Goal: Task Accomplishment & Management: Use online tool/utility

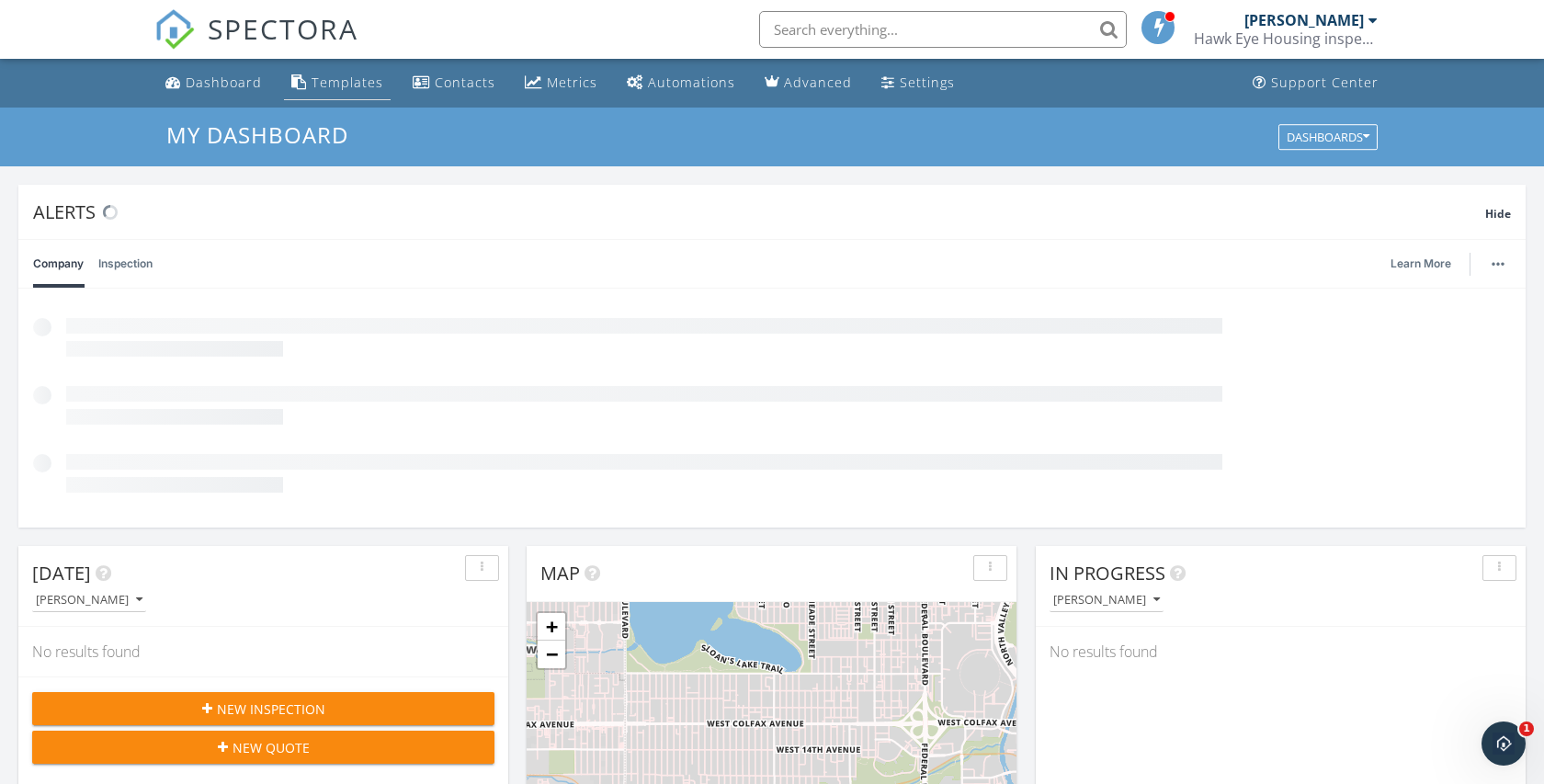
click at [329, 88] on div "Templates" at bounding box center [347, 82] width 71 height 18
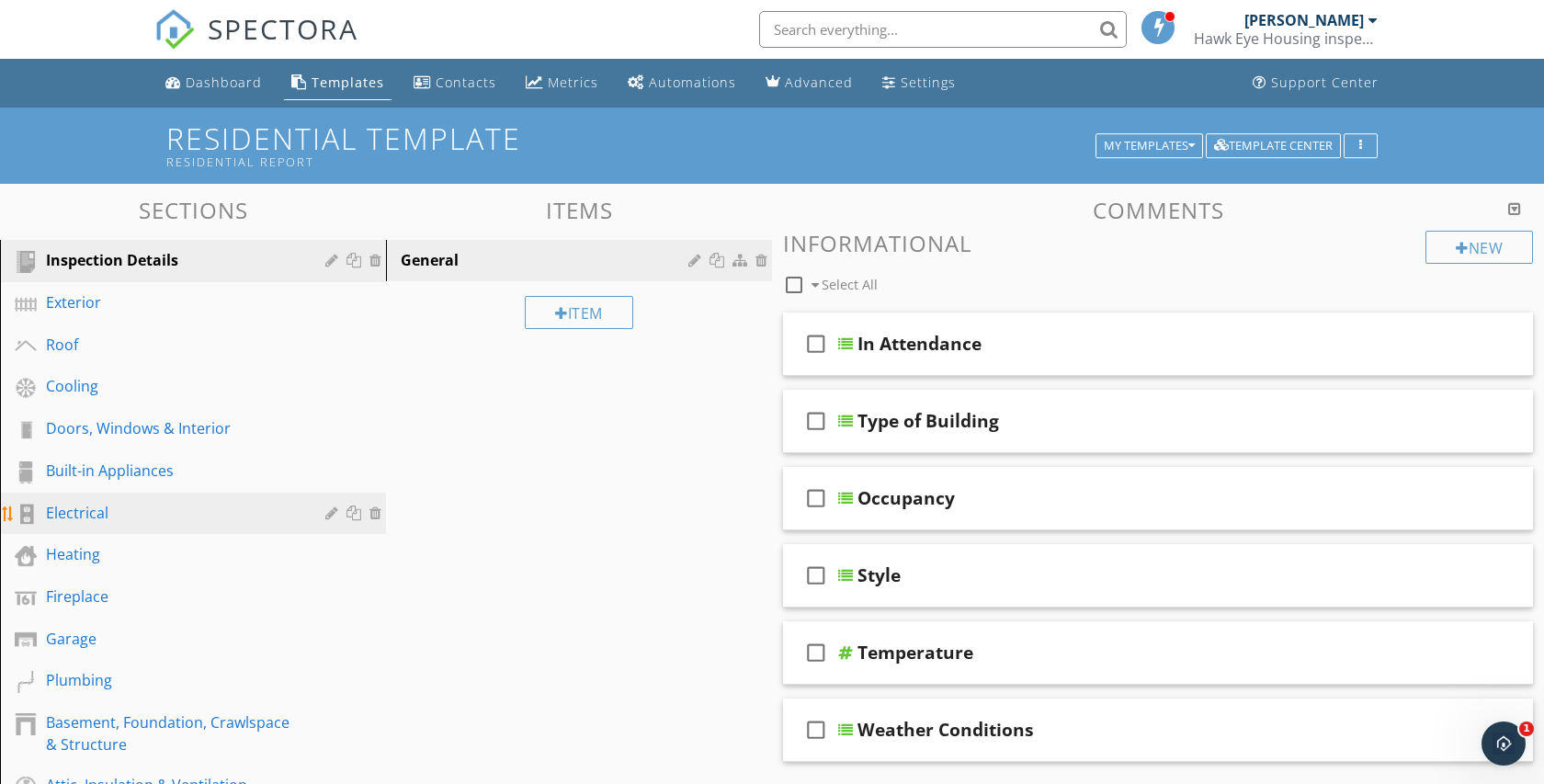
click at [97, 498] on link "Electrical" at bounding box center [196, 513] width 380 height 42
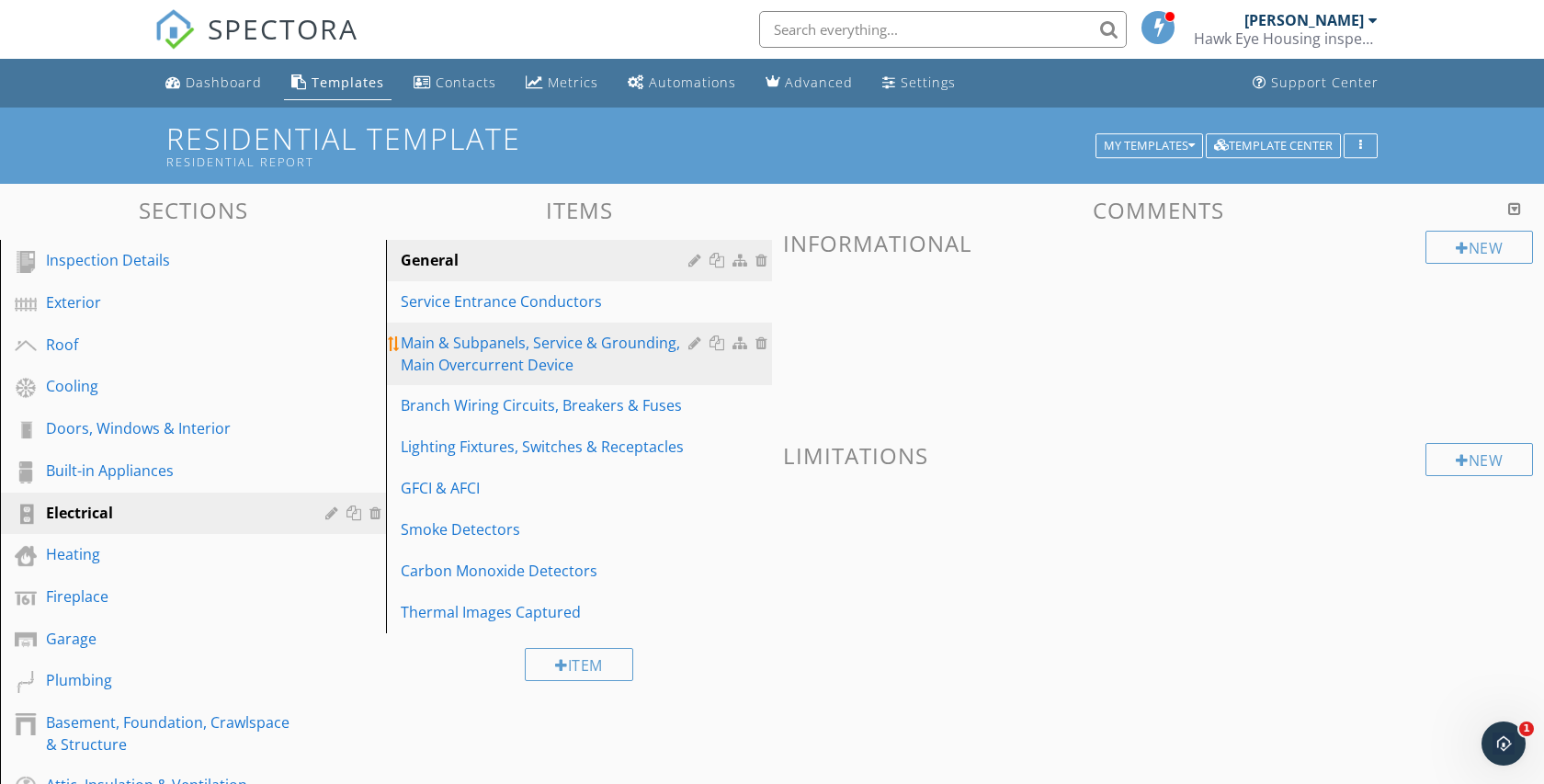
click at [422, 336] on div "Main & Subpanels, Service & Grounding, Main Overcurrent Device" at bounding box center [548, 353] width 293 height 44
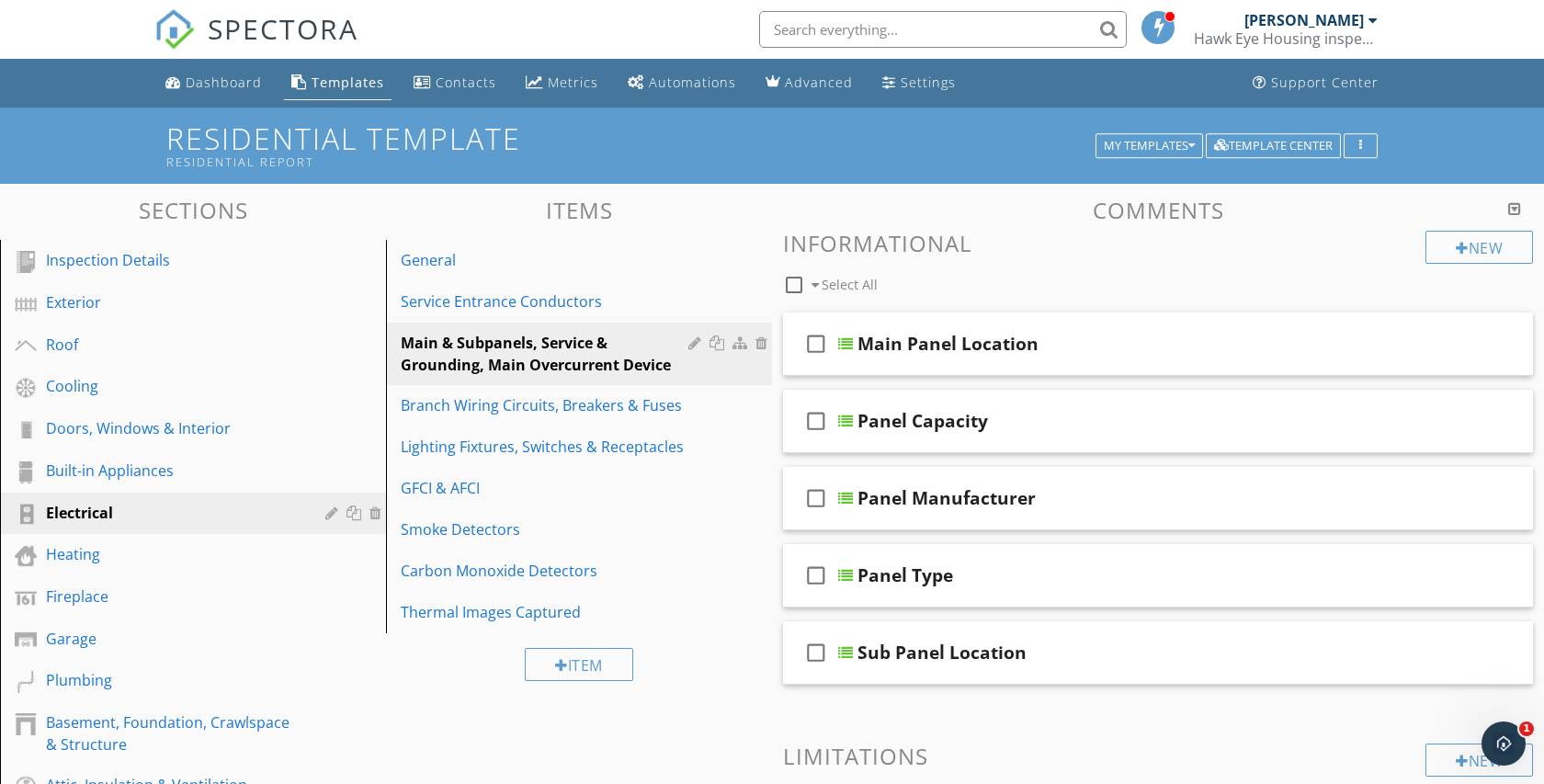
scroll to position [732, 0]
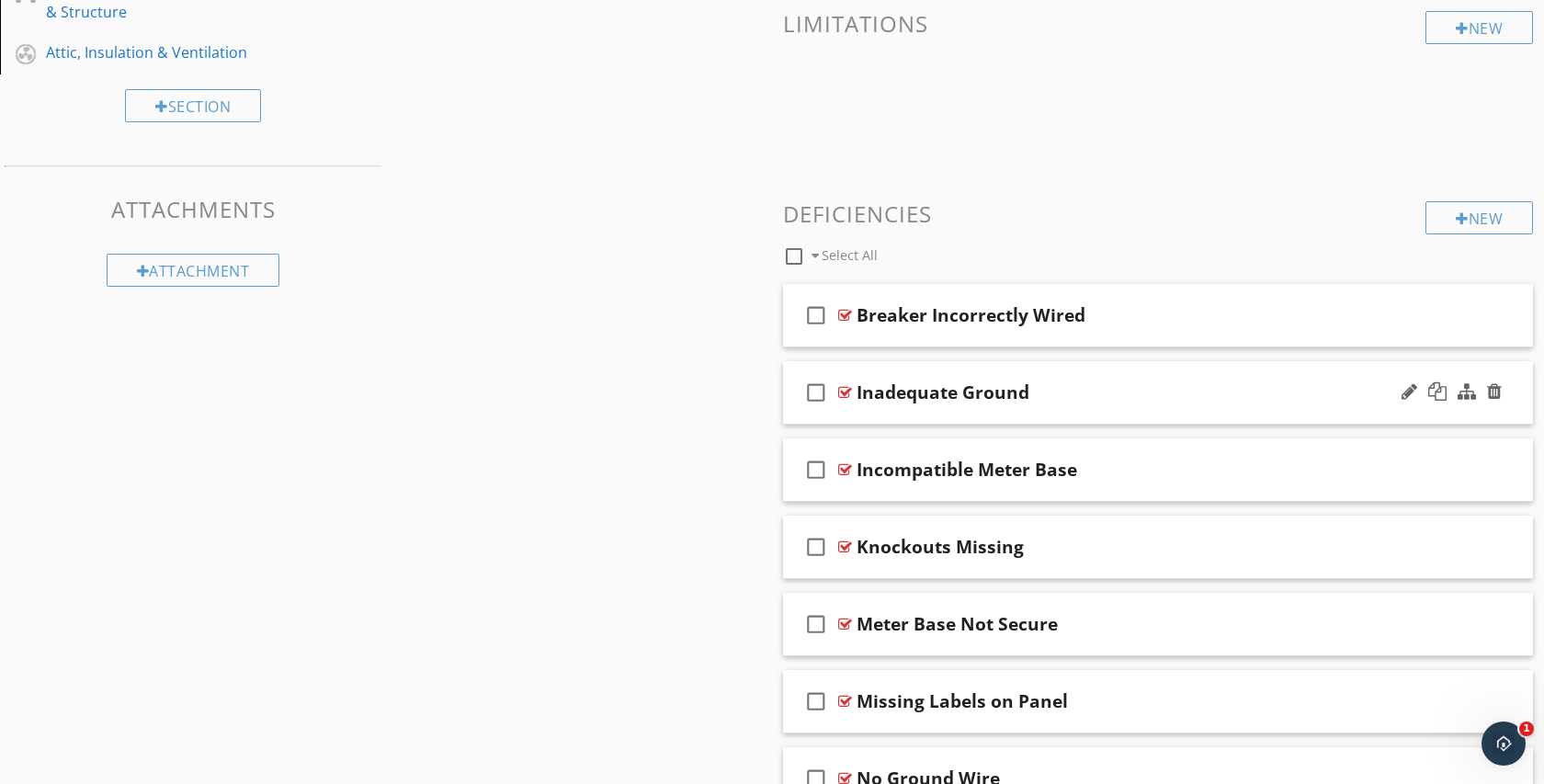
click at [905, 366] on div "check_box_outline_blank Inadequate Ground" at bounding box center [1158, 392] width 750 height 64
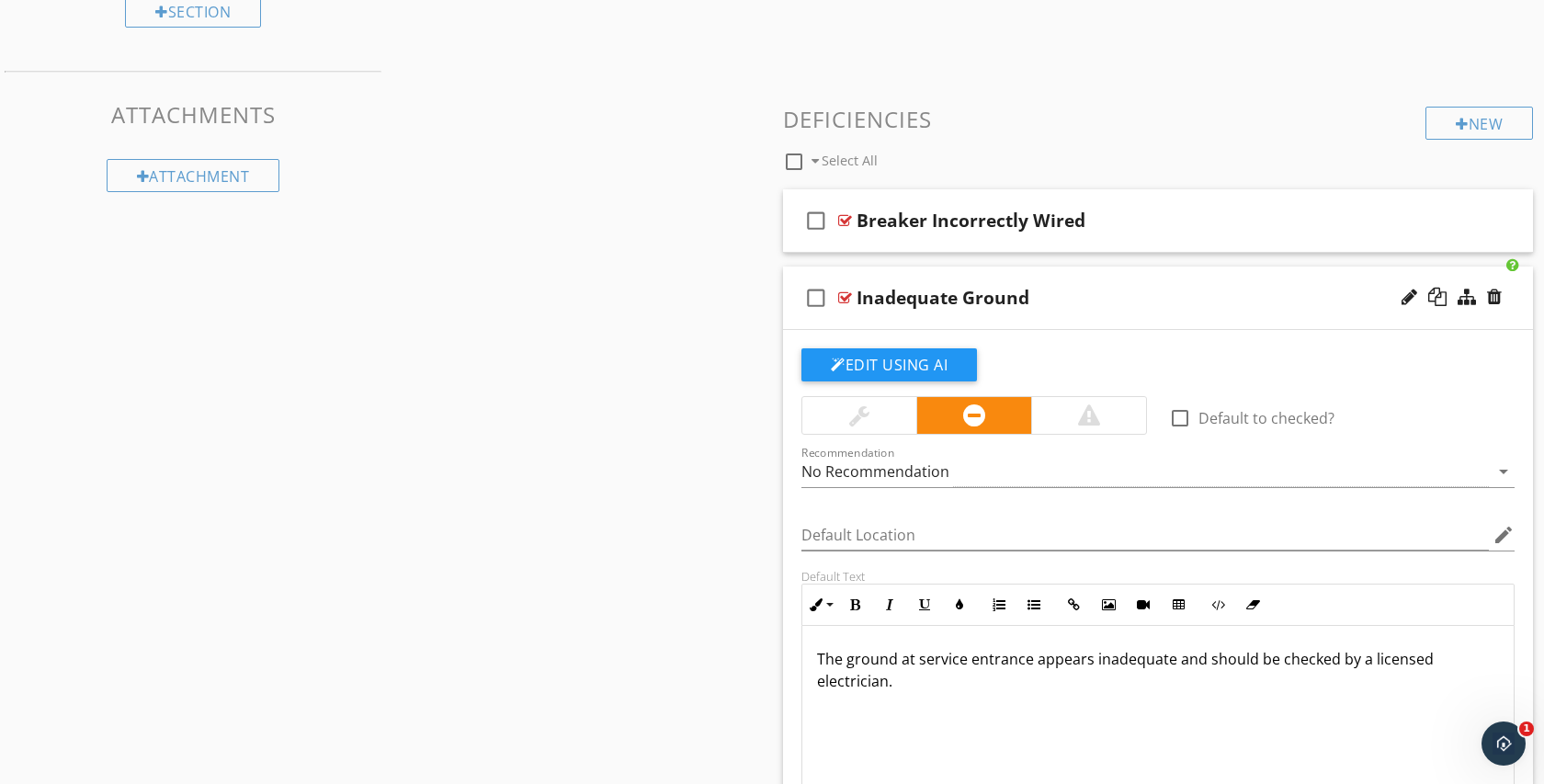
scroll to position [842, 0]
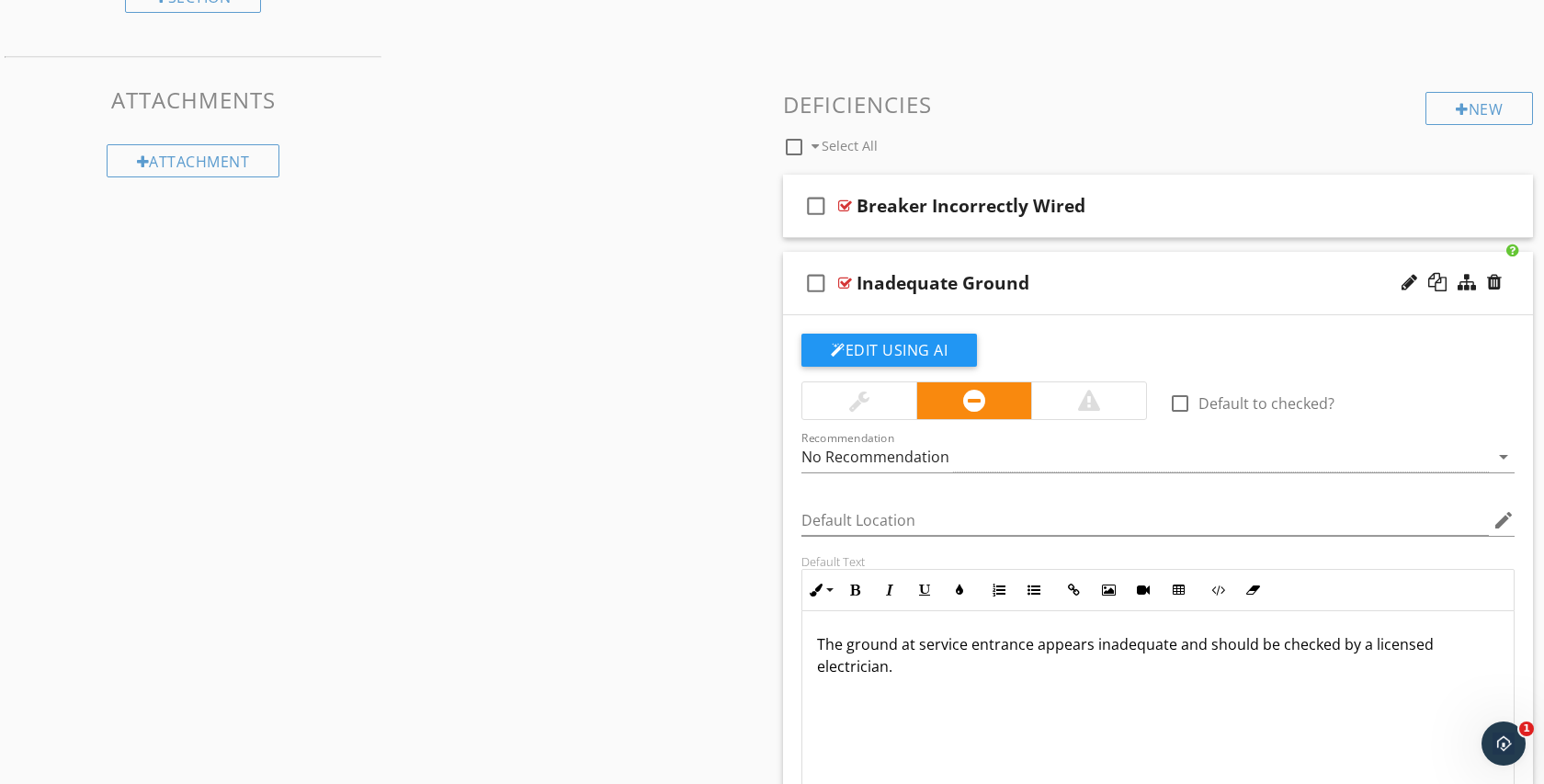
click at [1031, 263] on div "check_box_outline_blank Inadequate Ground" at bounding box center [1158, 283] width 750 height 64
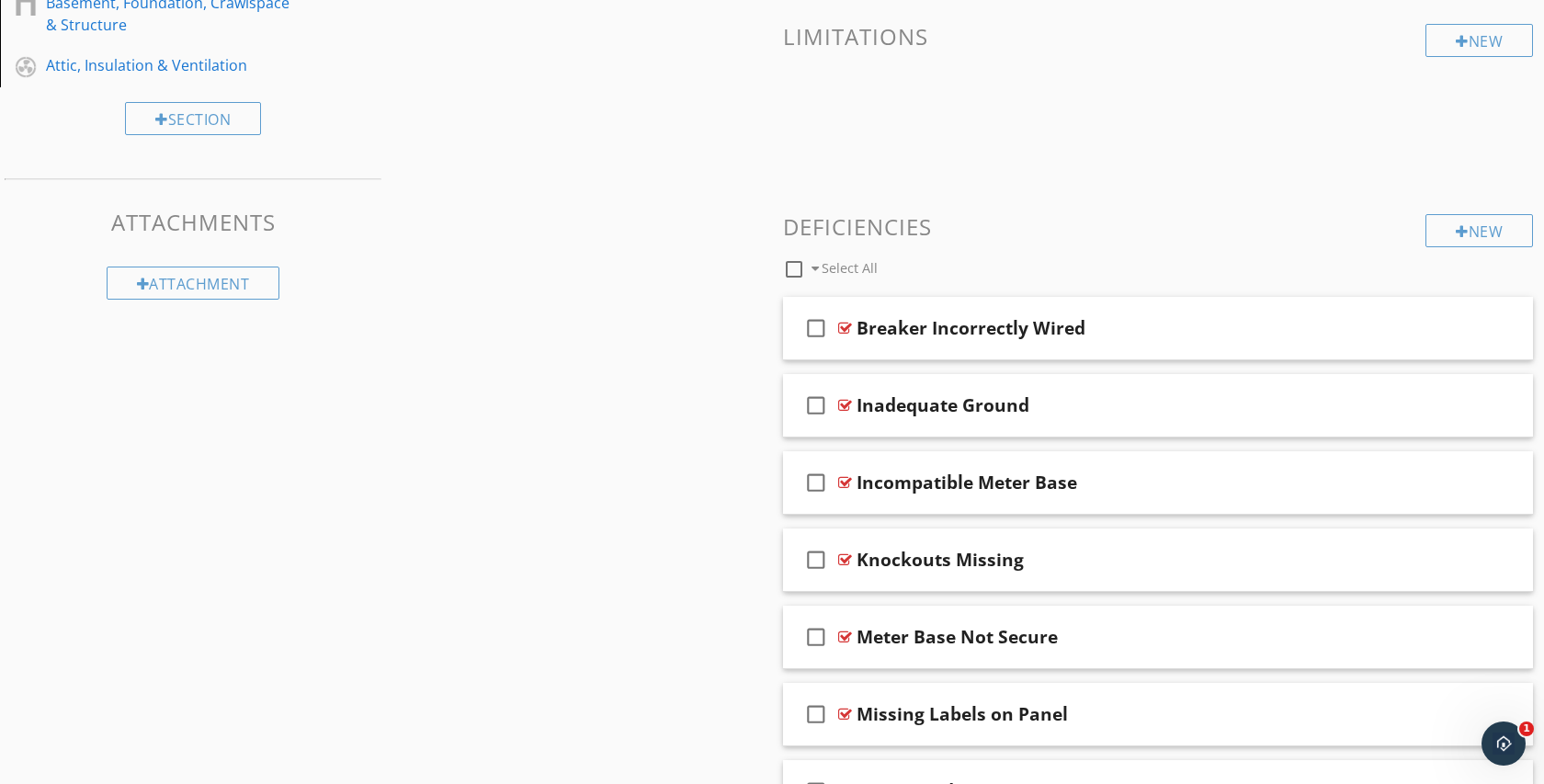
scroll to position [692, 0]
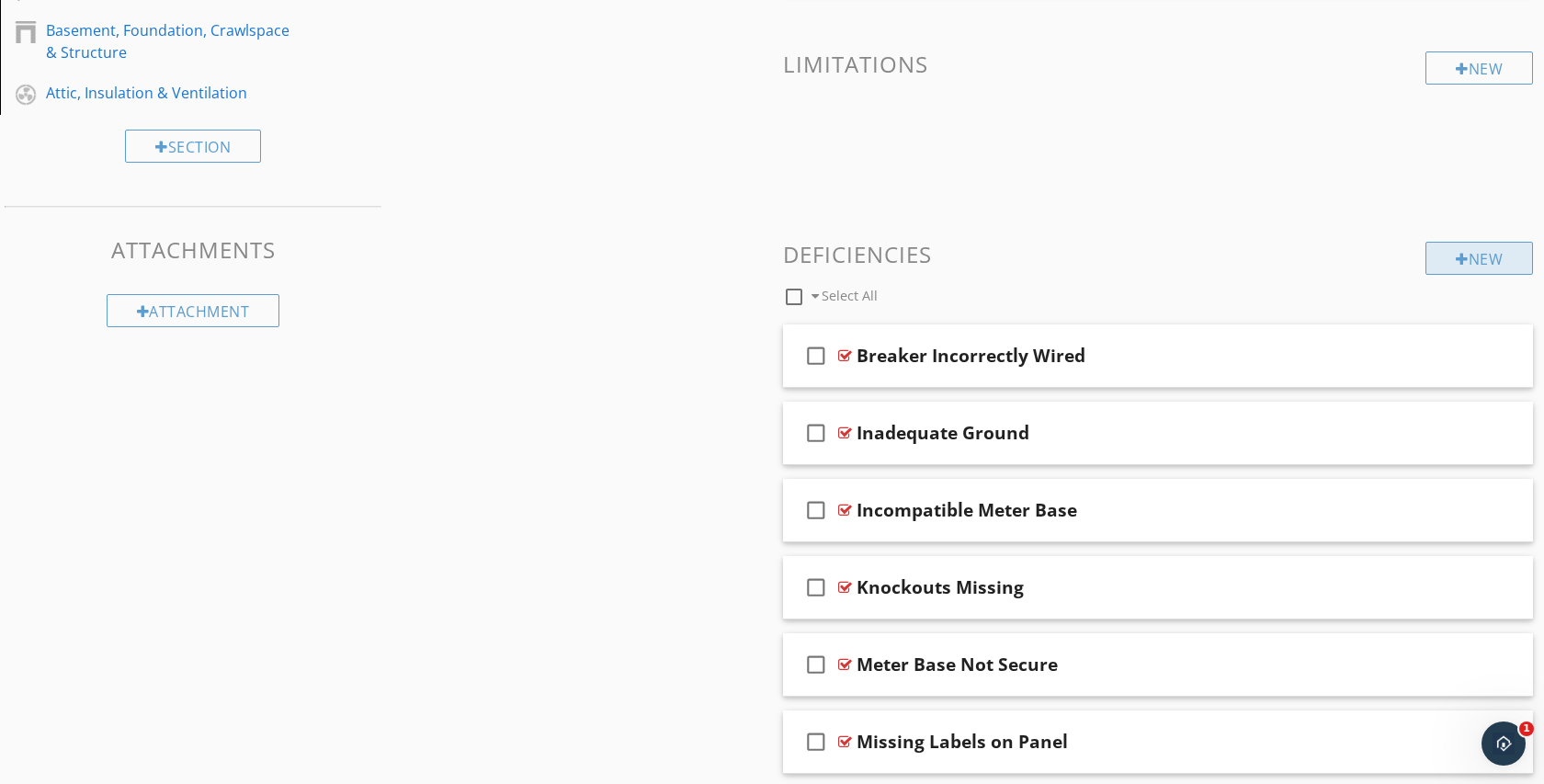
click at [1486, 254] on div "New" at bounding box center [1479, 258] width 108 height 33
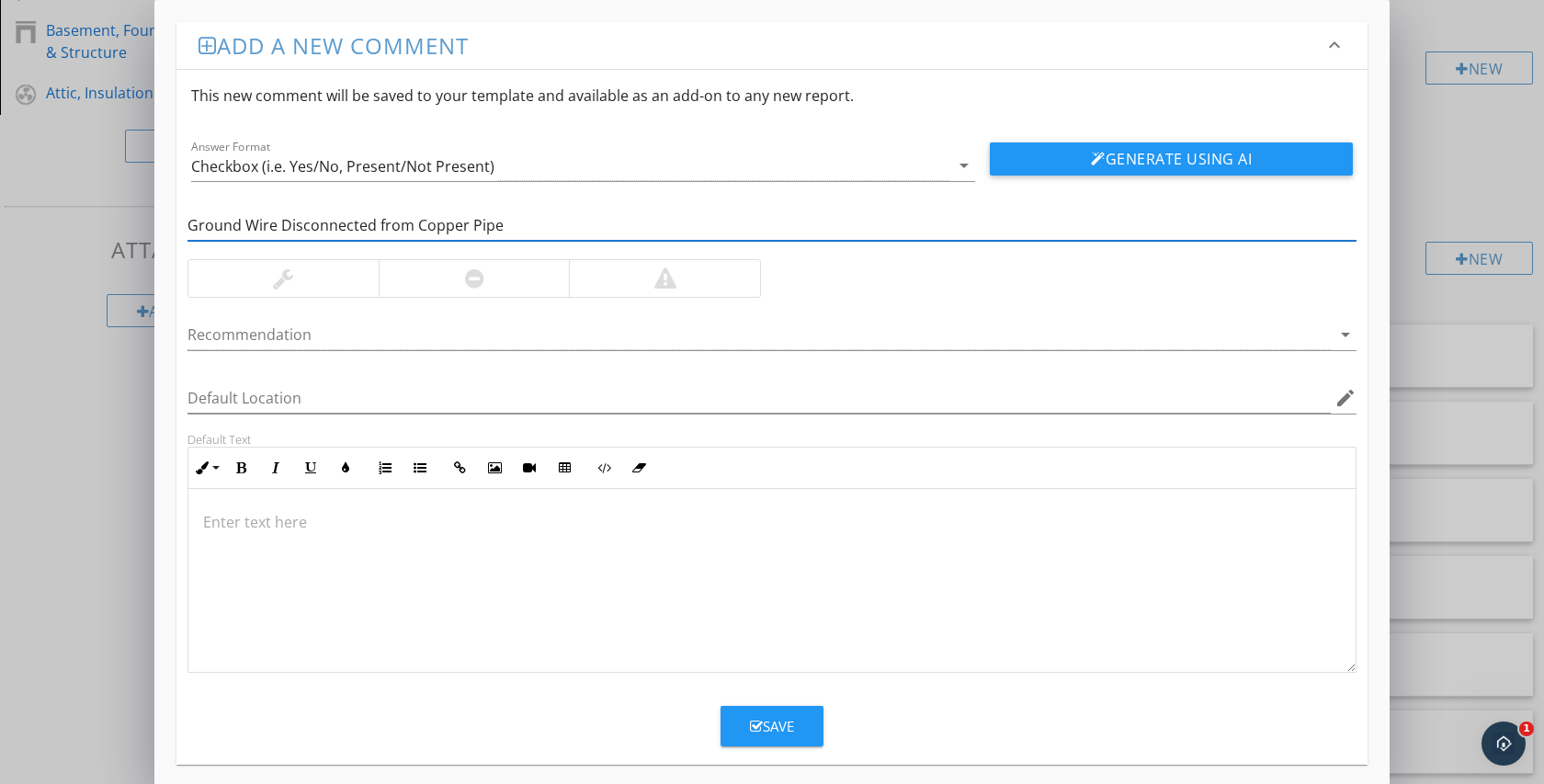
type input "Ground Wire Disconnected from Copper Pipe"
click at [549, 291] on div at bounding box center [473, 279] width 191 height 37
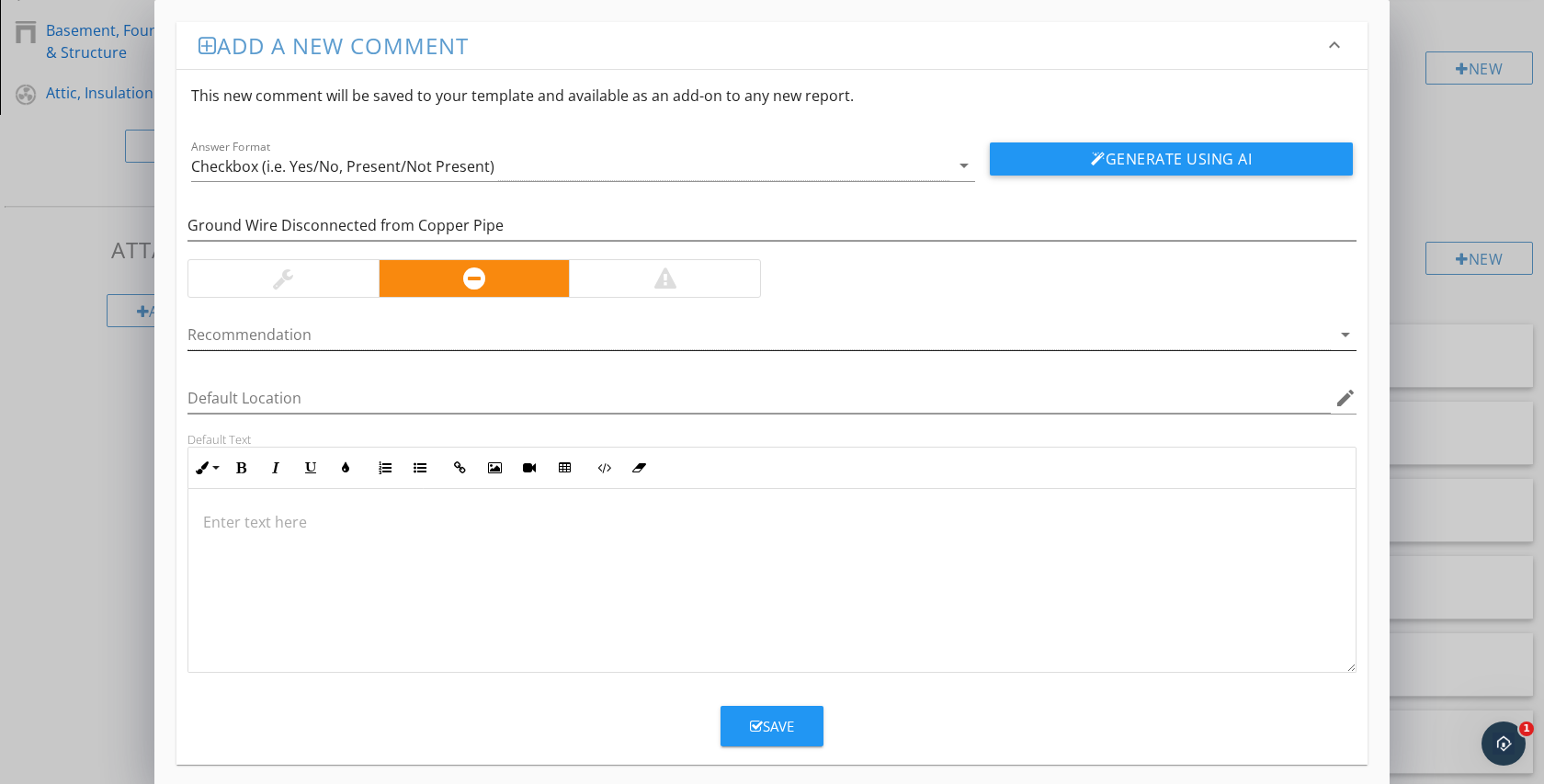
click at [524, 343] on div at bounding box center [759, 334] width 1143 height 30
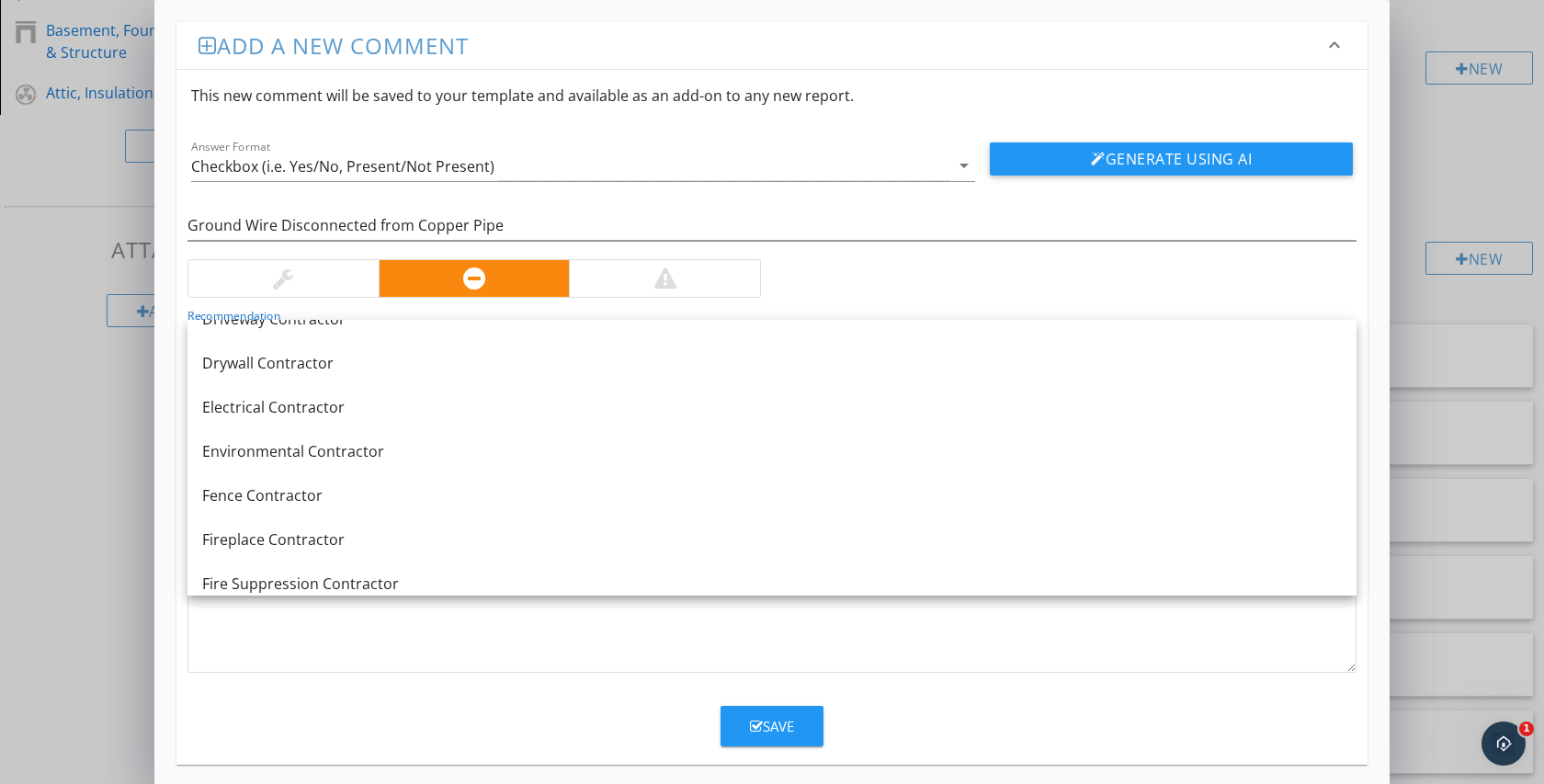
scroll to position [636, 0]
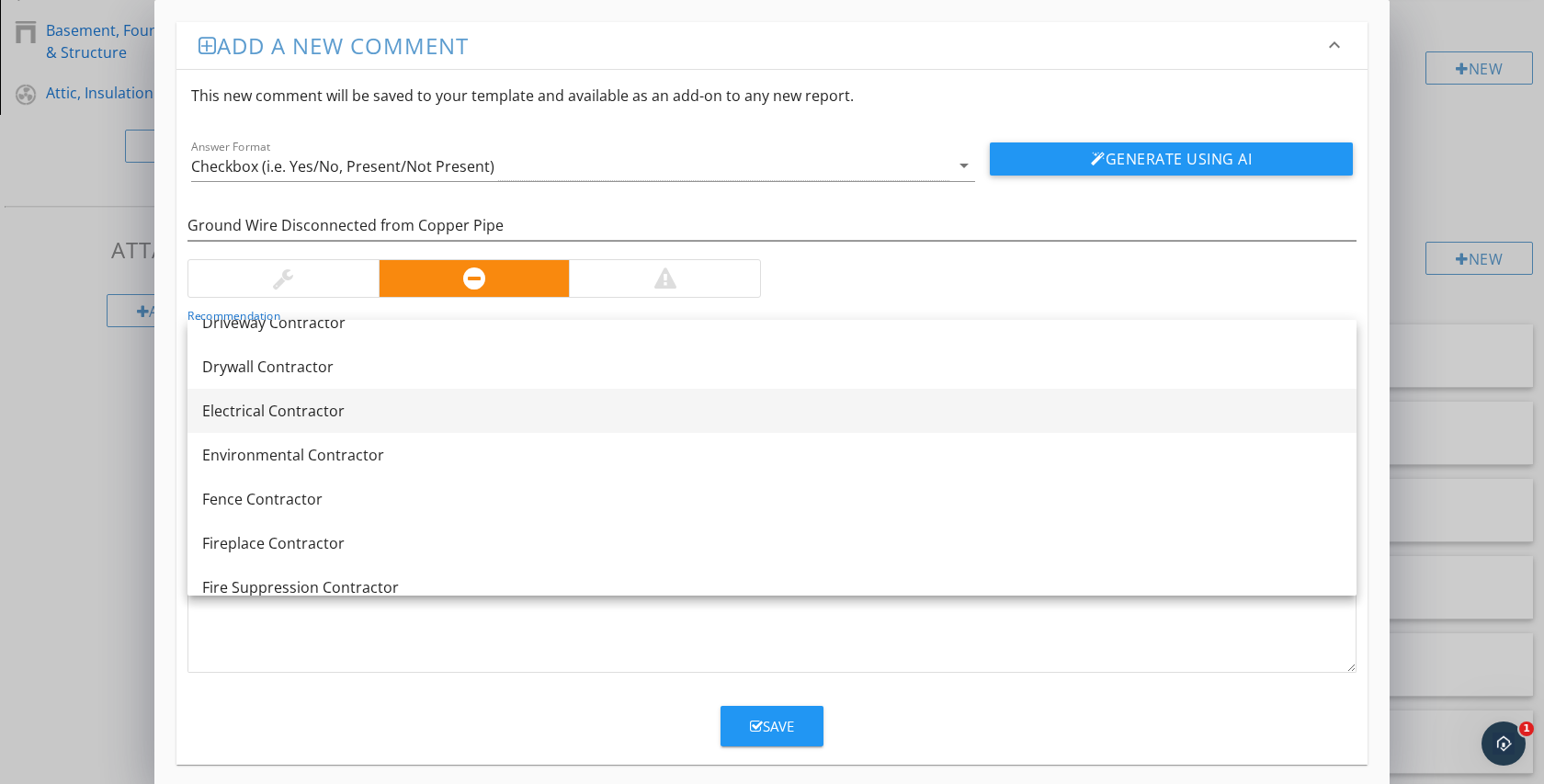
click at [470, 410] on div "Electrical Contractor" at bounding box center [772, 411] width 1139 height 22
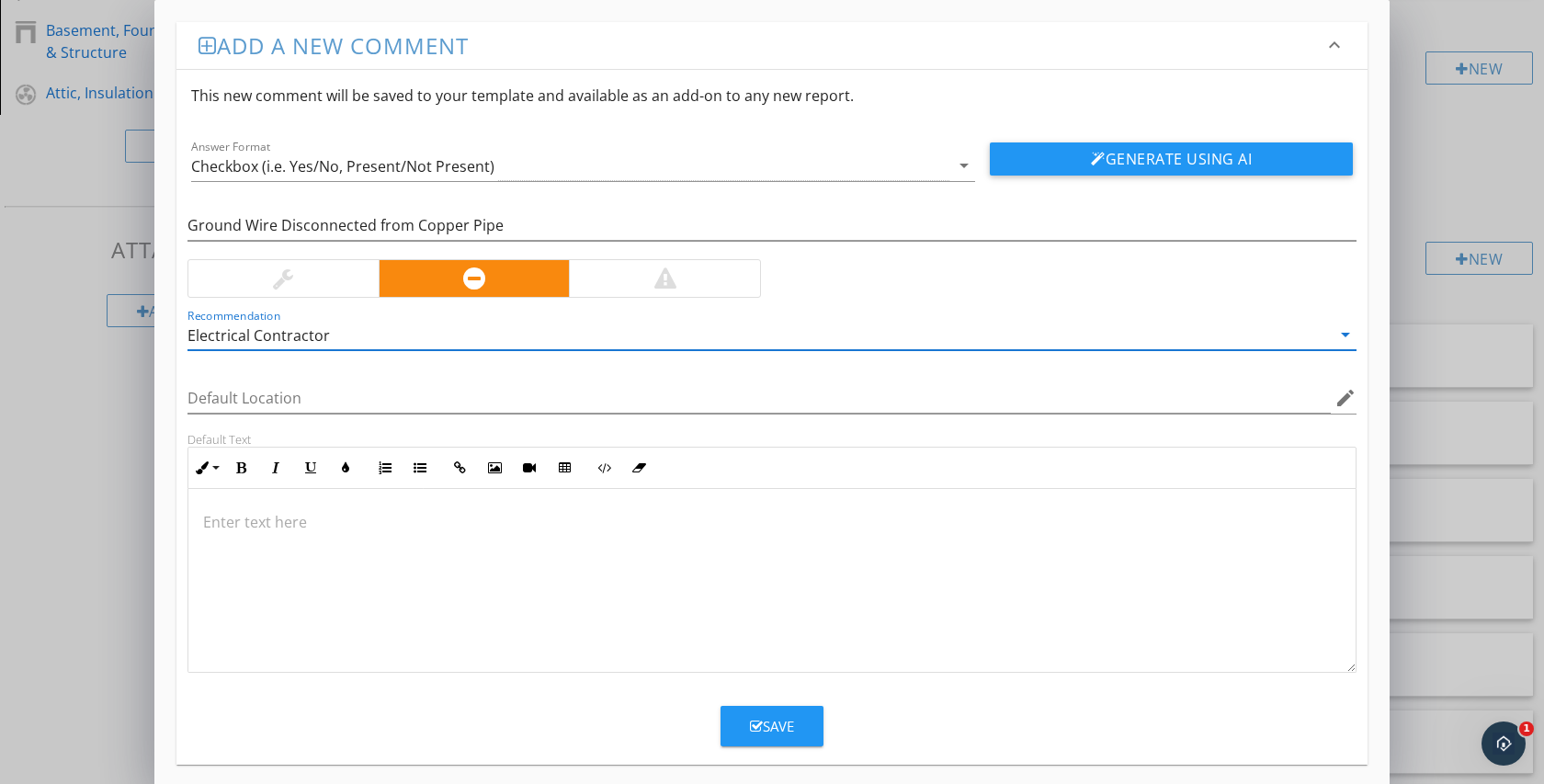
click at [399, 551] on div at bounding box center [772, 581] width 1168 height 184
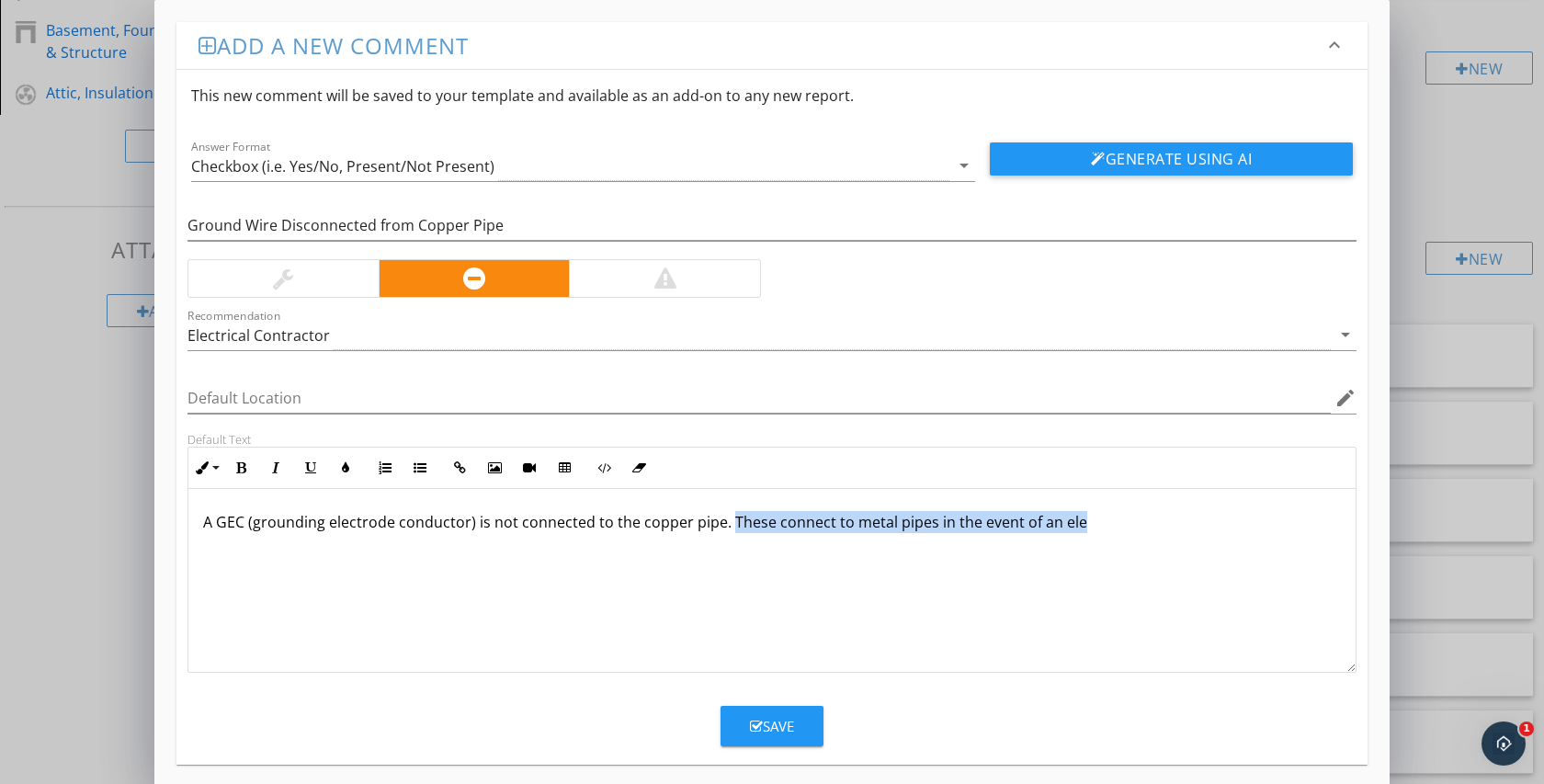
drag, startPoint x: 1111, startPoint y: 537, endPoint x: 727, endPoint y: 523, distance: 384.3
click at [727, 523] on div "A GEC (grounding electrode conductor) is not connected to the copper pipe. Thes…" at bounding box center [772, 581] width 1168 height 184
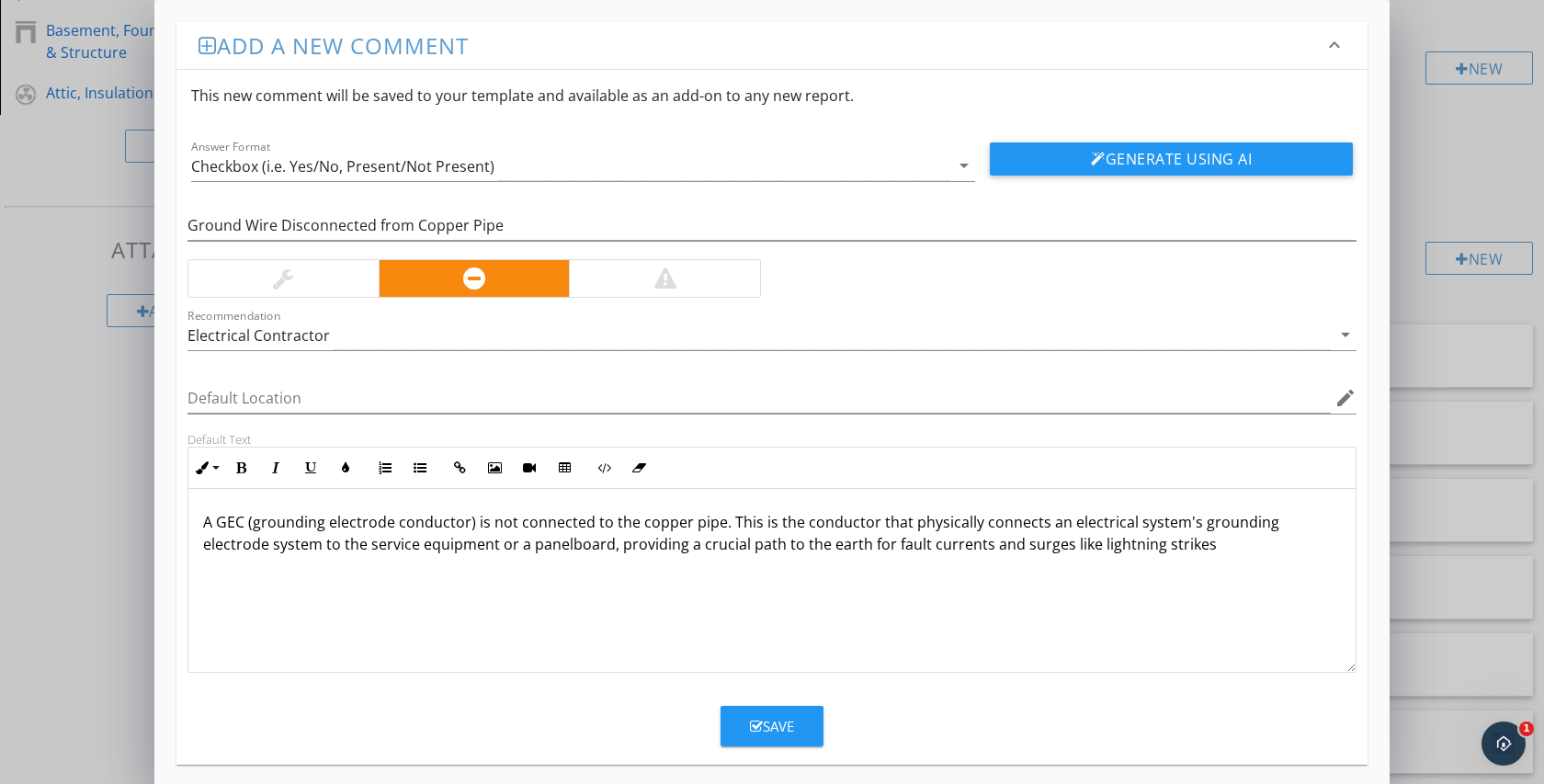
click at [539, 548] on p "A GEC (grounding electrode conductor) is not connected to the copper pipe. This…" at bounding box center [772, 533] width 1137 height 44
click at [1182, 547] on p "A GEC (grounding electrode conductor) is not connected to the copper pipe. This…" at bounding box center [772, 533] width 1137 height 44
click at [775, 732] on div "Save" at bounding box center [772, 726] width 44 height 22
